Goal: Transaction & Acquisition: Subscribe to service/newsletter

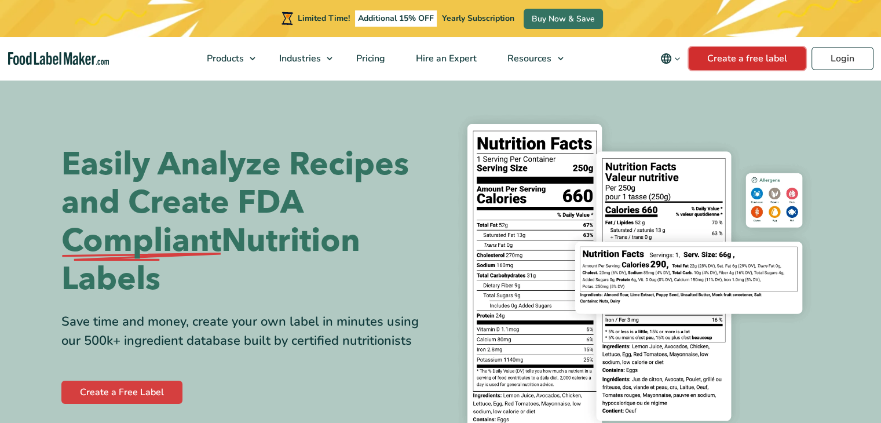
click at [779, 65] on link "Create a free label" at bounding box center [746, 58] width 117 height 23
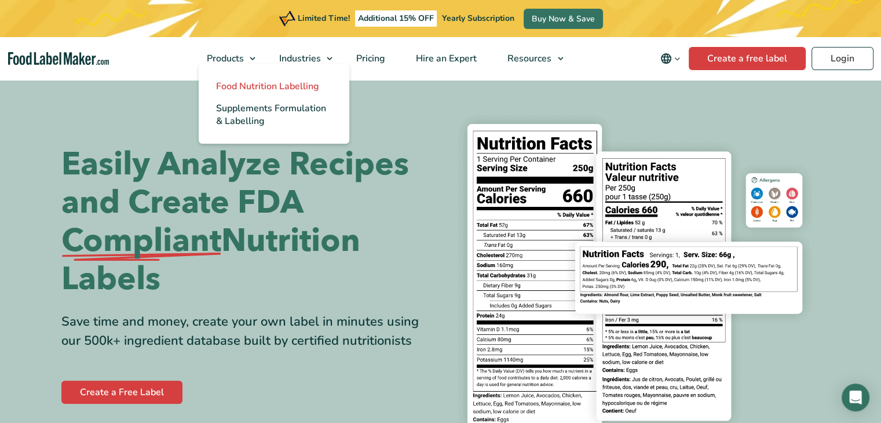
click at [257, 85] on span "Food Nutrition Labelling" at bounding box center [267, 86] width 103 height 13
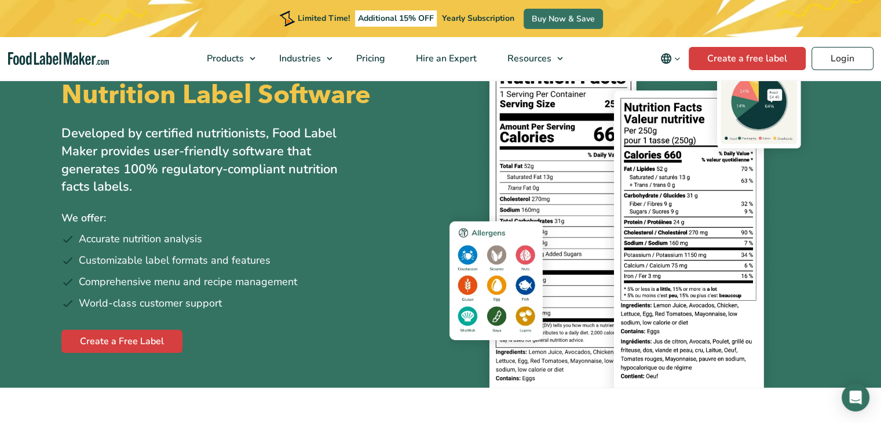
scroll to position [58, 0]
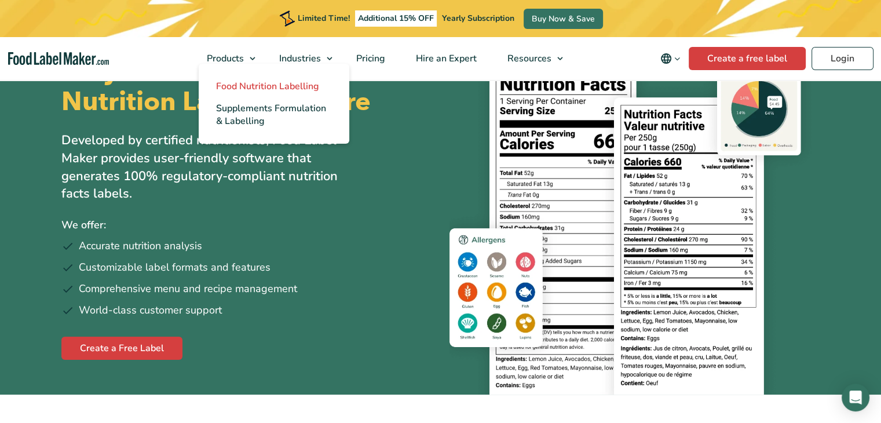
click at [255, 85] on span "Food Nutrition Labelling" at bounding box center [267, 86] width 103 height 13
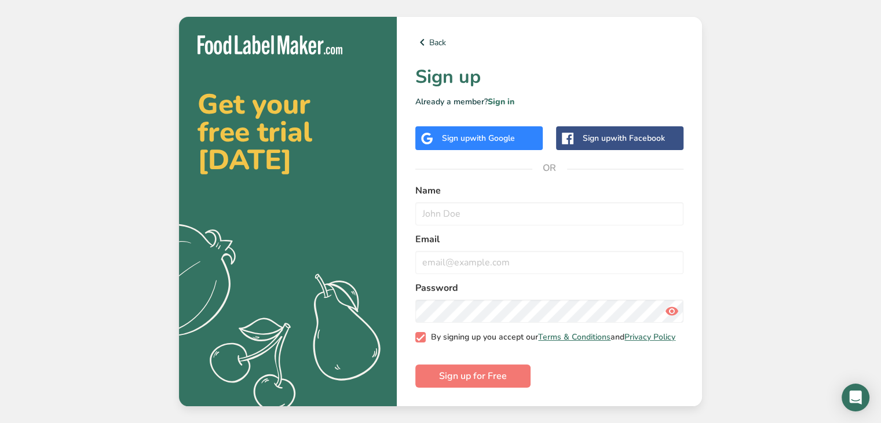
click at [423, 337] on span at bounding box center [420, 337] width 10 height 10
click at [423, 337] on input "By signing up you accept our Terms & Conditions and Privacy Policy" at bounding box center [419, 338] width 8 height 8
checkbox input "false"
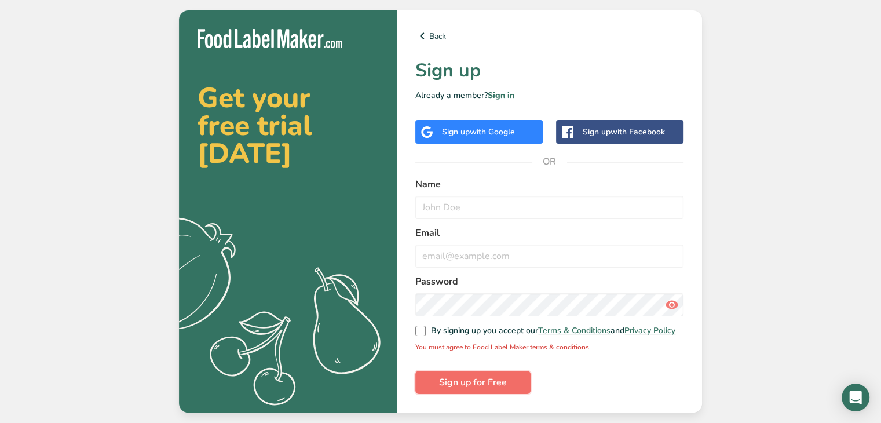
click at [510, 387] on button "Sign up for Free" at bounding box center [472, 382] width 115 height 23
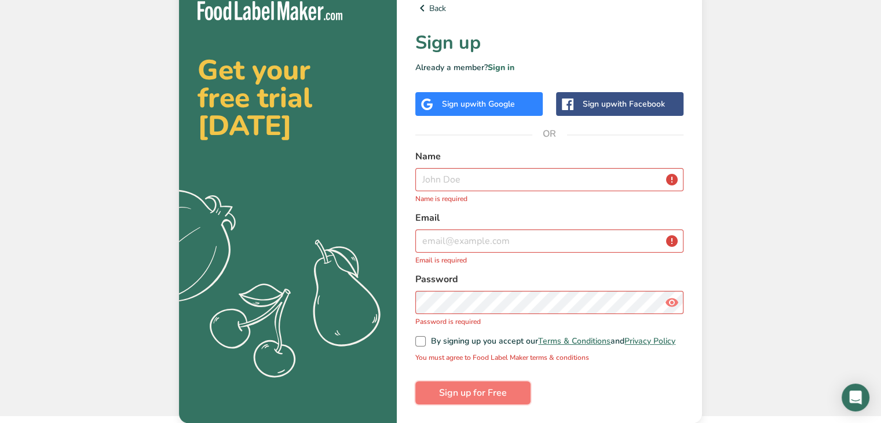
scroll to position [17, 0]
